Goal: Task Accomplishment & Management: Use online tool/utility

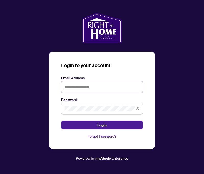
type input "**********"
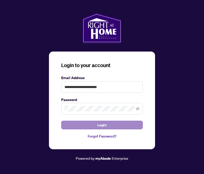
click at [104, 124] on span "Login" at bounding box center [101, 125] width 9 height 8
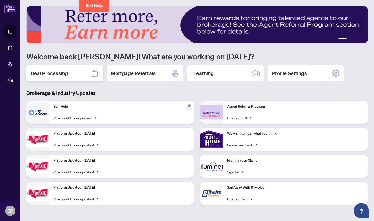
click at [68, 74] on div "Deal Processing" at bounding box center [64, 73] width 76 height 16
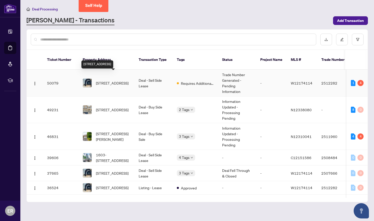
click at [111, 80] on span "[STREET_ADDRESS]" at bounding box center [112, 83] width 33 height 6
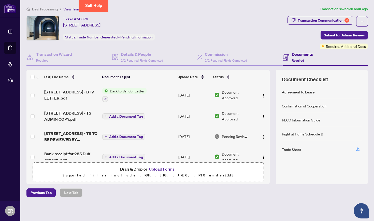
click at [203, 53] on h4 "Documents" at bounding box center [302, 54] width 21 height 6
click at [203, 54] on h4 "Documents" at bounding box center [302, 54] width 21 height 6
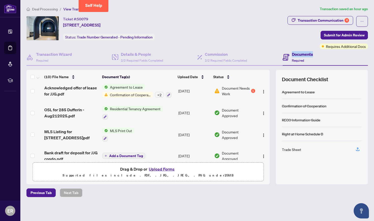
scroll to position [129, 0]
click at [124, 95] on span "Confirmation of Cooperation" at bounding box center [130, 95] width 45 height 6
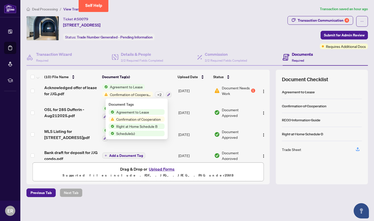
click at [127, 119] on span "Confirmation of Cooperation" at bounding box center [138, 119] width 49 height 6
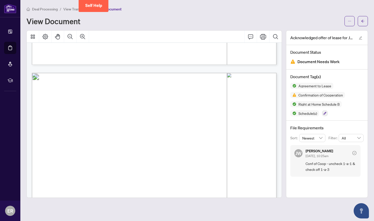
scroll to position [1600, 0]
